Goal: Task Accomplishment & Management: Use online tool/utility

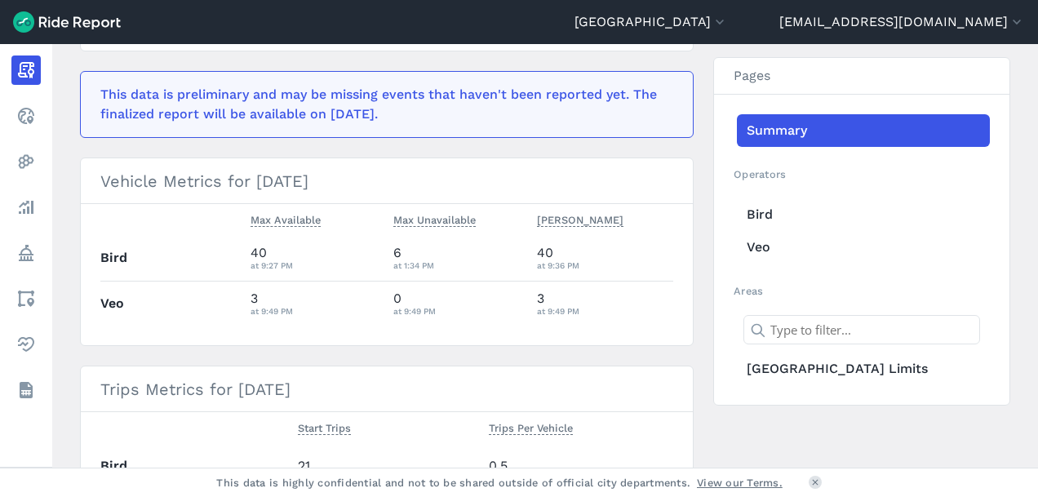
scroll to position [163, 0]
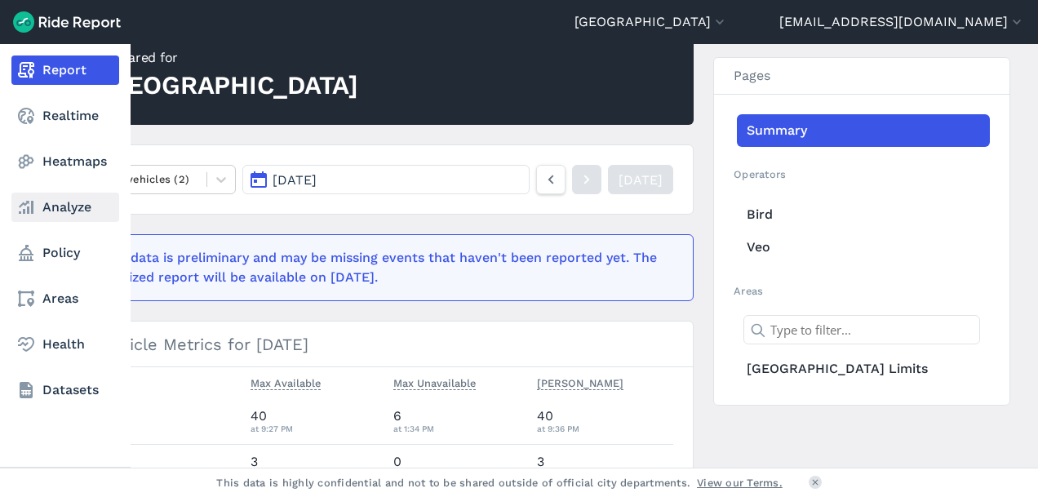
click at [65, 210] on link "Analyze" at bounding box center [65, 207] width 108 height 29
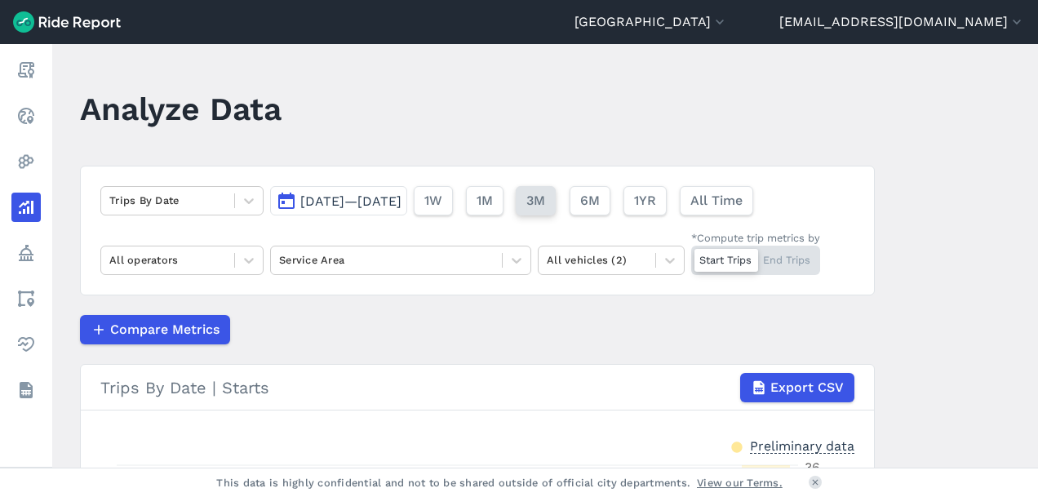
click at [545, 202] on span "3M" at bounding box center [535, 201] width 19 height 20
click at [402, 199] on span "[DATE]—[DATE]" at bounding box center [350, 201] width 101 height 16
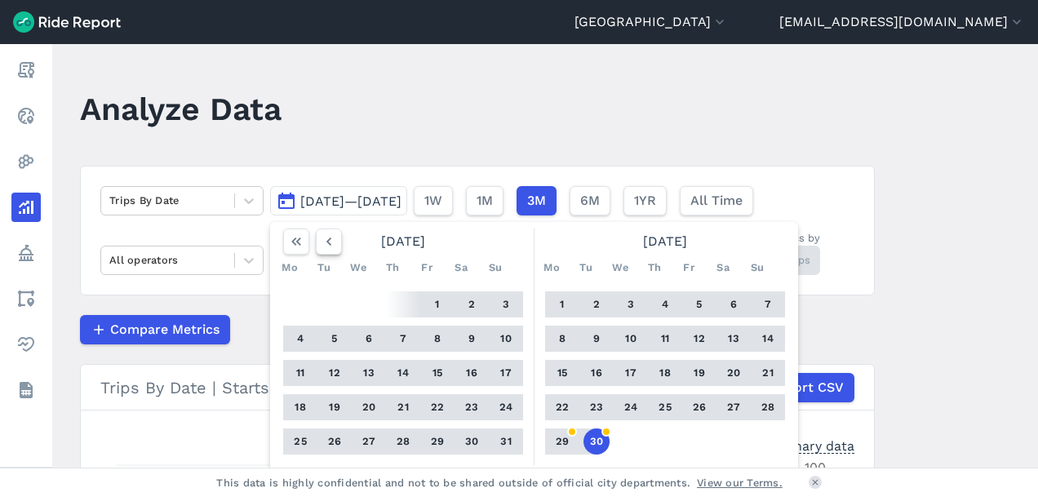
click at [326, 237] on icon "button" at bounding box center [329, 241] width 16 height 16
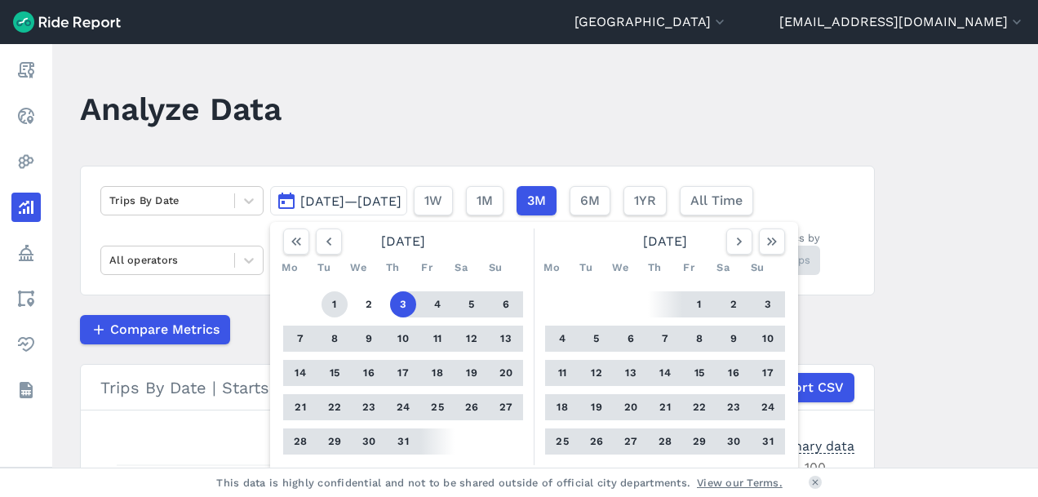
click at [331, 304] on button "1" at bounding box center [335, 304] width 26 height 26
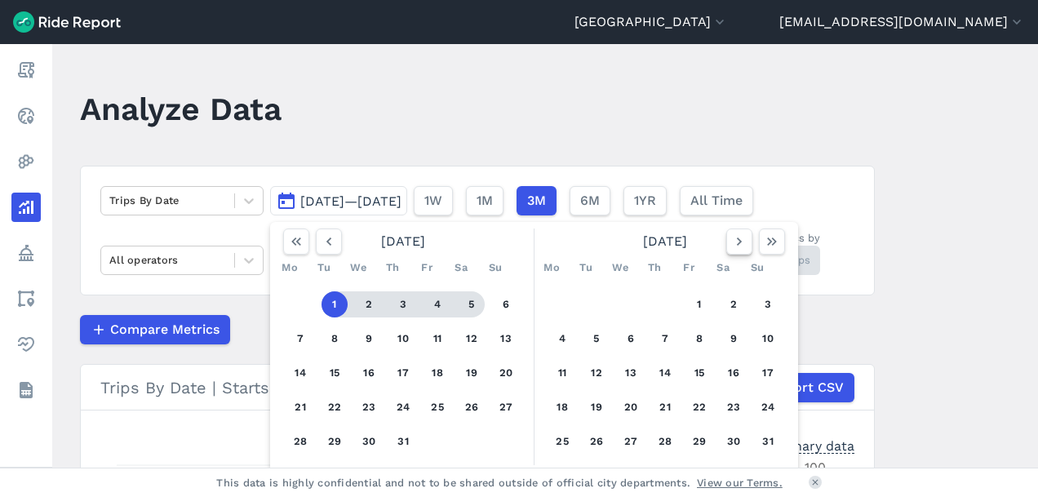
click at [736, 238] on icon "button" at bounding box center [739, 241] width 16 height 16
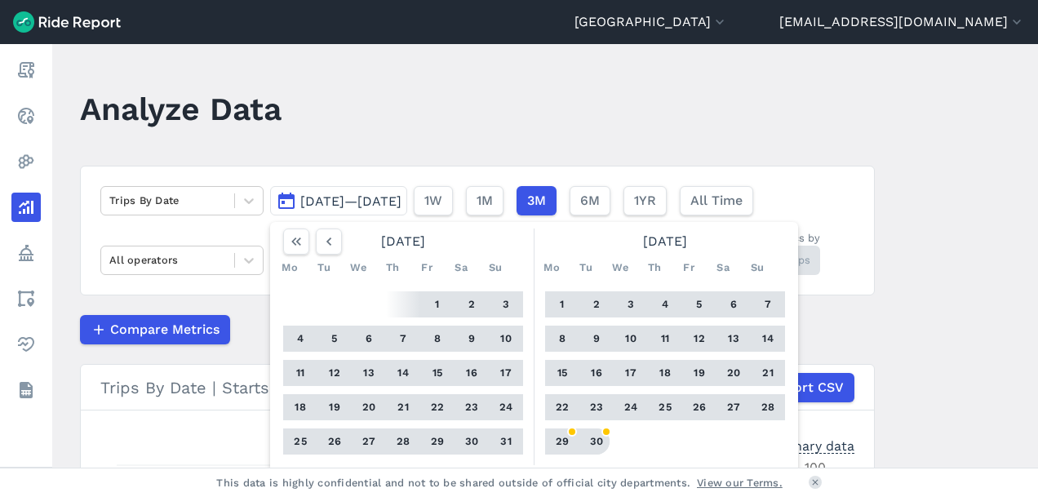
click at [596, 442] on button "30" at bounding box center [597, 442] width 26 height 26
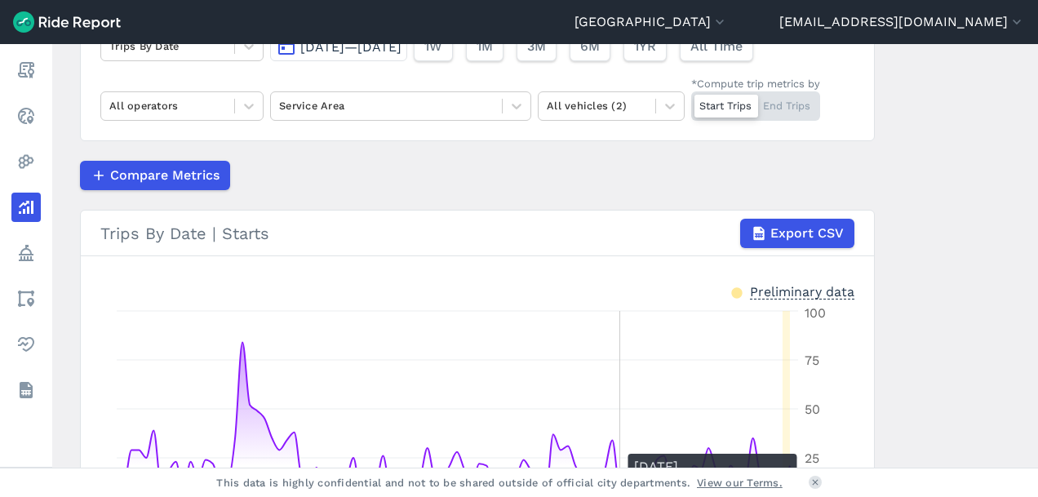
scroll to position [82, 0]
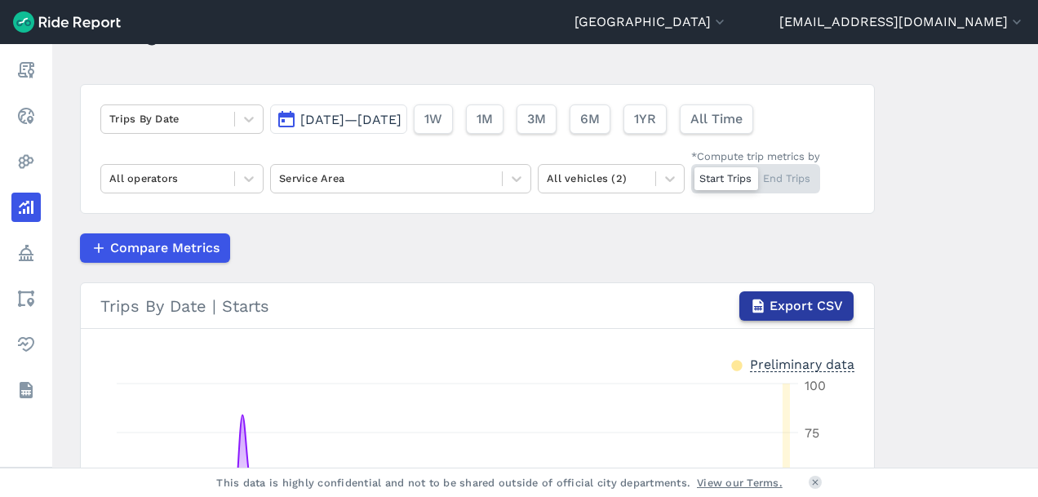
click at [802, 302] on span "Export CSV" at bounding box center [806, 306] width 73 height 20
click at [245, 176] on icon at bounding box center [249, 179] width 16 height 16
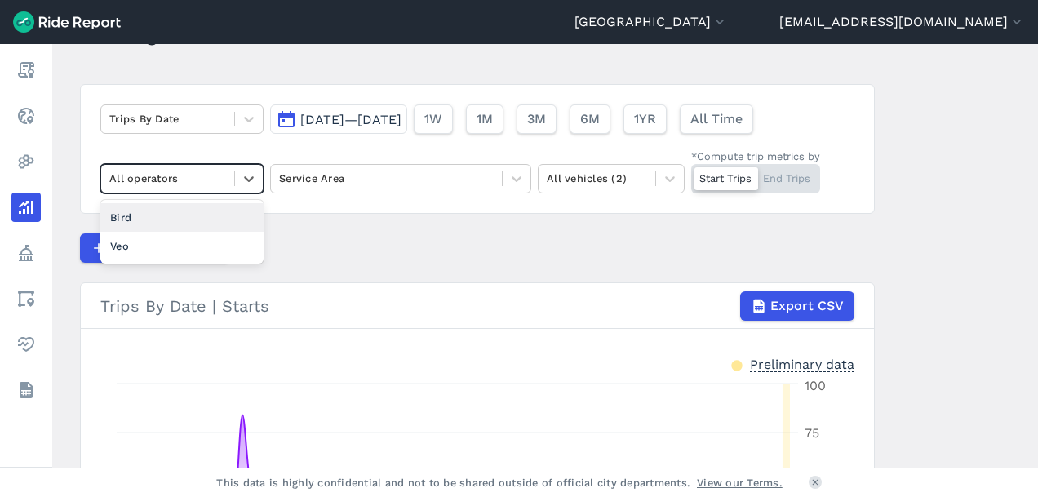
click at [124, 217] on div "Bird" at bounding box center [181, 217] width 163 height 29
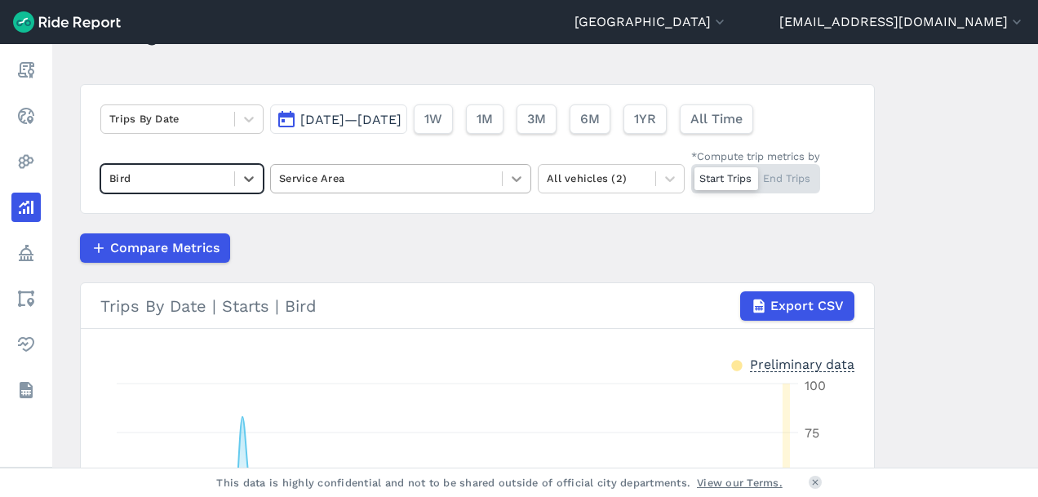
click at [511, 175] on icon at bounding box center [517, 179] width 16 height 16
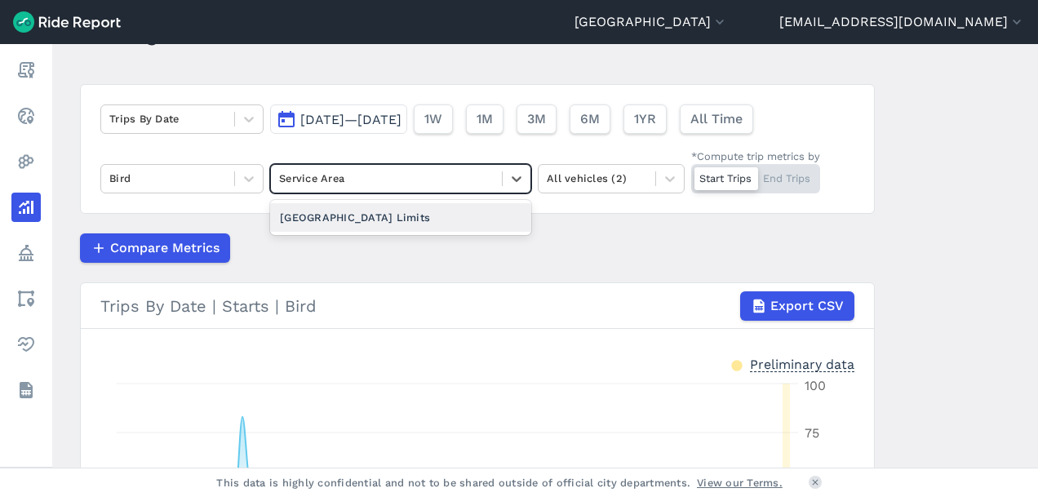
click at [411, 220] on div "[GEOGRAPHIC_DATA] Limits" at bounding box center [400, 217] width 261 height 29
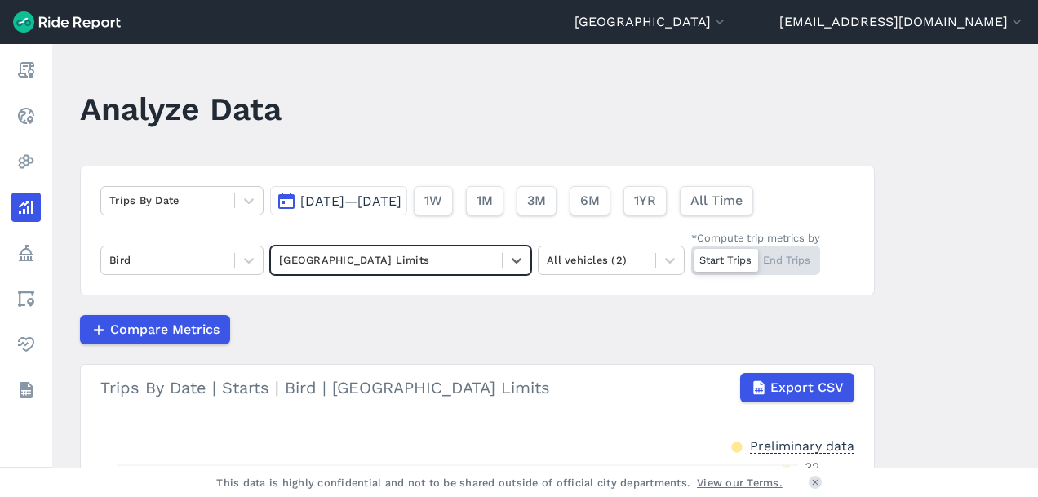
scroll to position [163, 0]
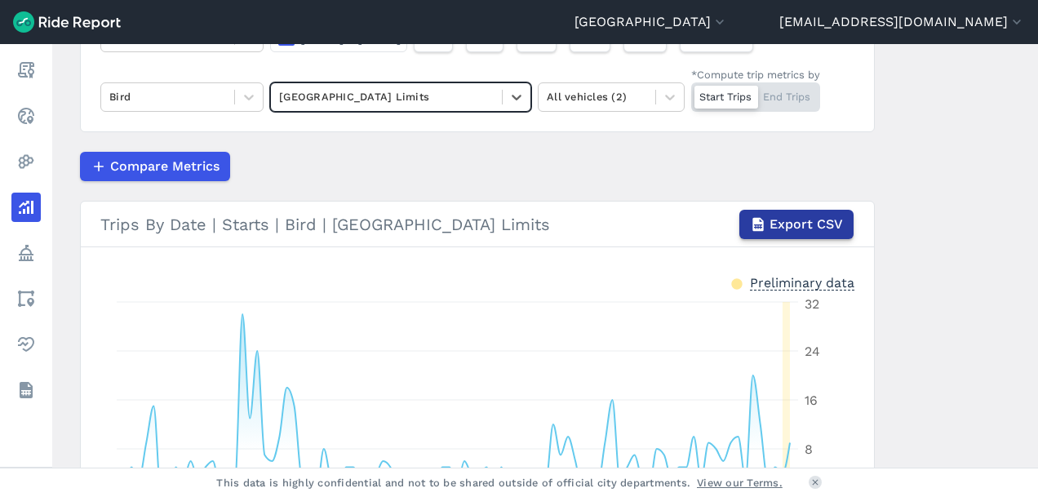
click at [786, 222] on span "Export CSV" at bounding box center [806, 225] width 73 height 20
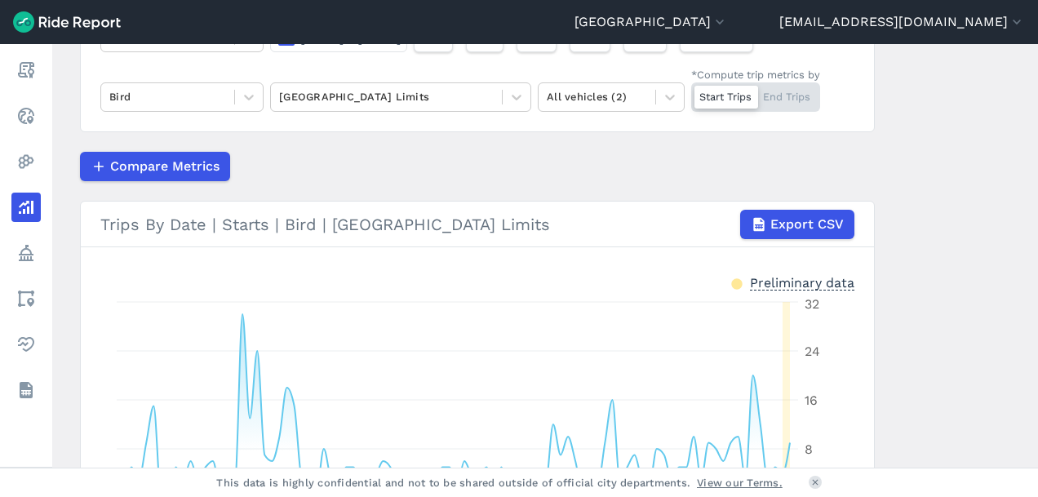
scroll to position [0, 0]
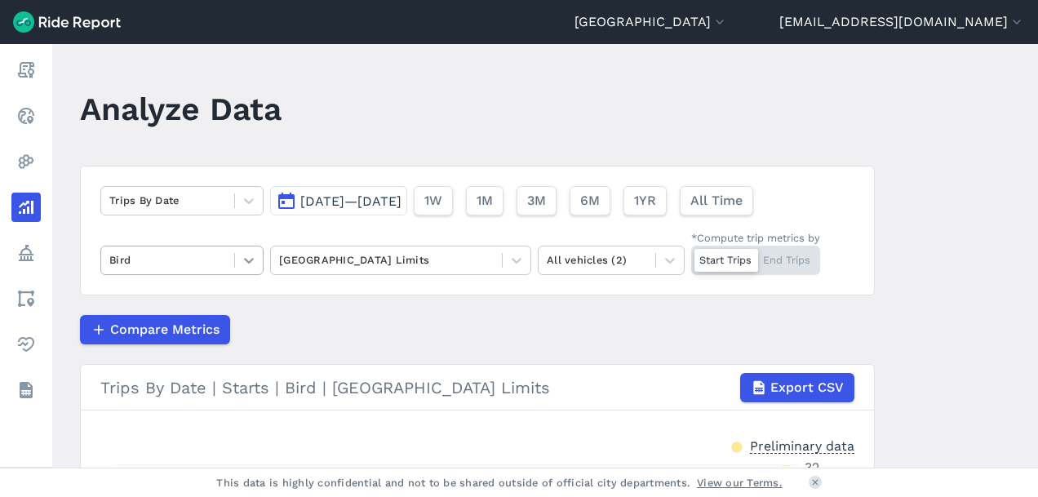
click at [247, 262] on icon at bounding box center [249, 261] width 10 height 6
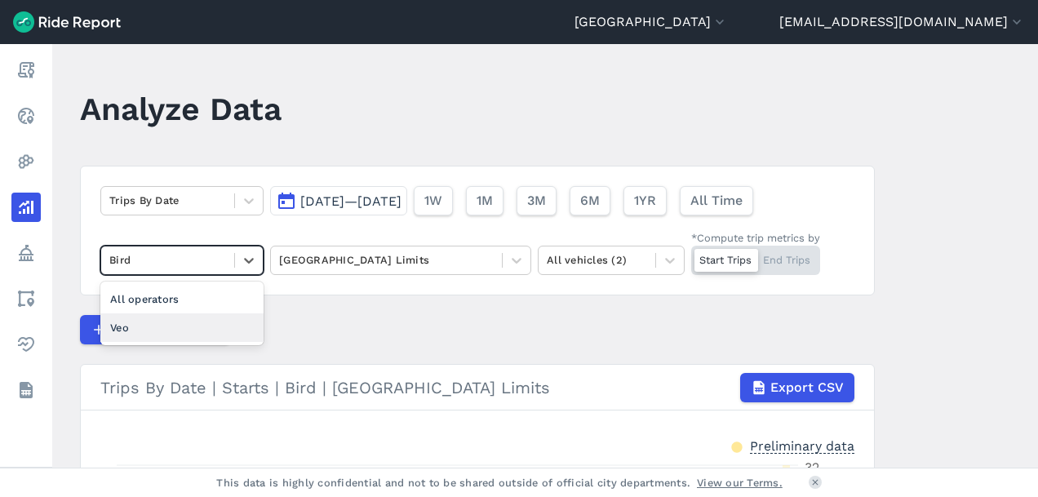
click at [208, 330] on div "Veo" at bounding box center [181, 327] width 163 height 29
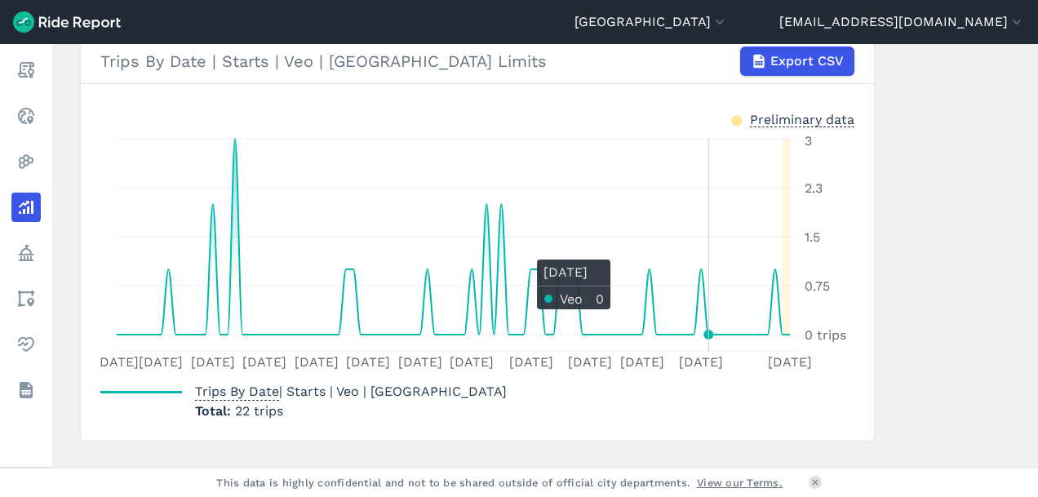
scroll to position [163, 0]
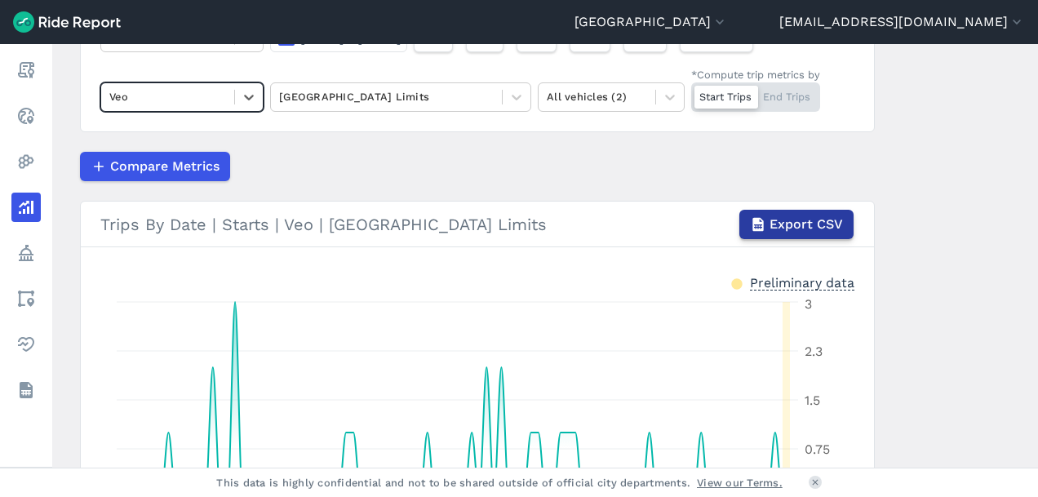
click at [792, 219] on span "Export CSV" at bounding box center [806, 225] width 73 height 20
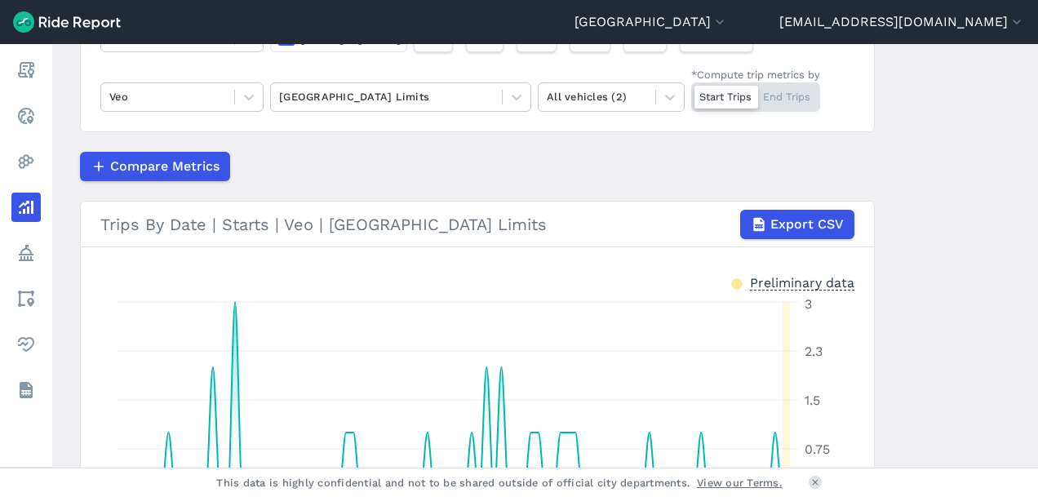
click at [1005, 132] on main "Analyze Data Trips By Date [DATE]—[DATE] 1W 1M 3M 6M 1YR All Time [GEOGRAPHIC_D…" at bounding box center [545, 256] width 986 height 424
click at [884, 20] on button "[EMAIL_ADDRESS][DOMAIN_NAME]" at bounding box center [903, 22] width 246 height 20
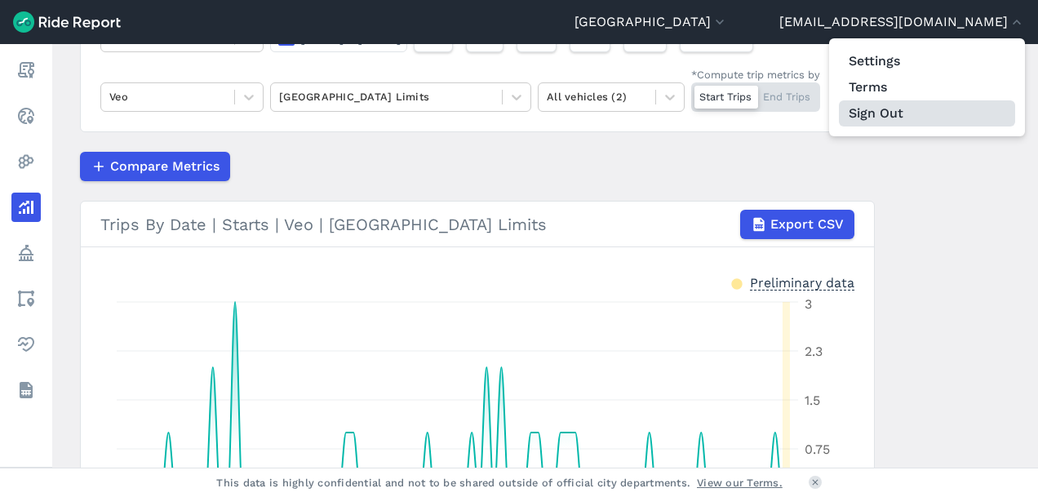
click at [872, 116] on button "Sign Out" at bounding box center [927, 113] width 176 height 26
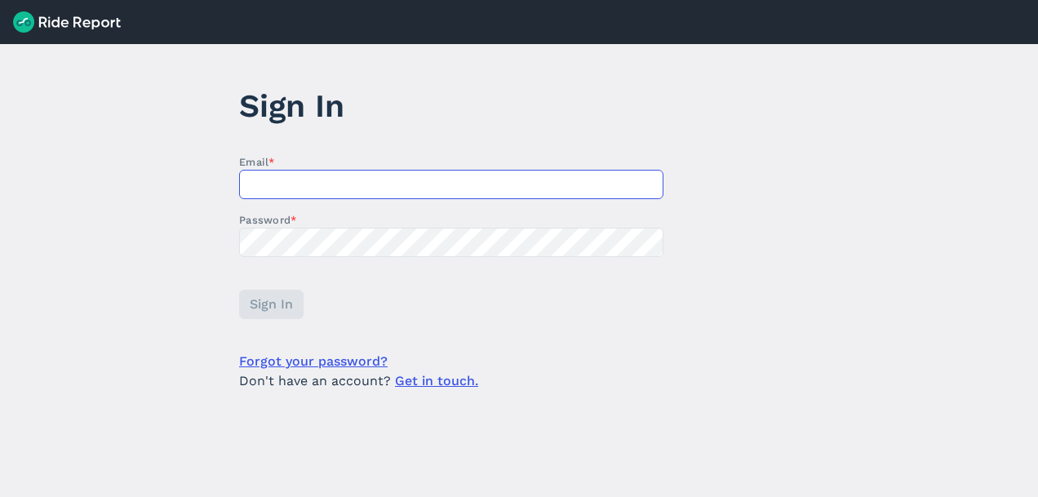
type input "[EMAIL_ADDRESS][DOMAIN_NAME]"
